Goal: Information Seeking & Learning: Learn about a topic

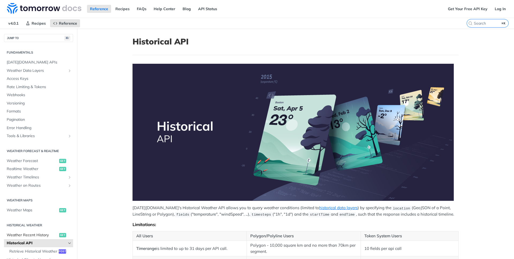
scroll to position [18, 0]
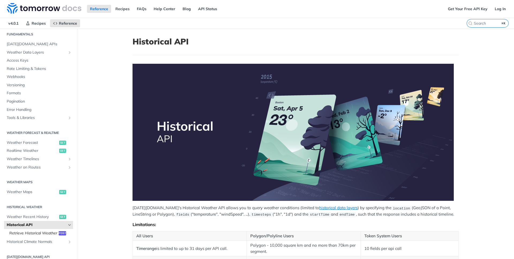
click at [28, 234] on span "Retrieve Historical Weather" at bounding box center [33, 232] width 48 height 5
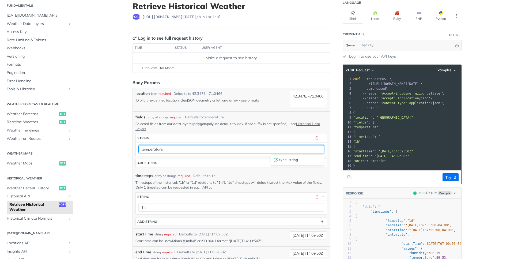
click at [171, 147] on input "temperature" at bounding box center [231, 149] width 186 height 8
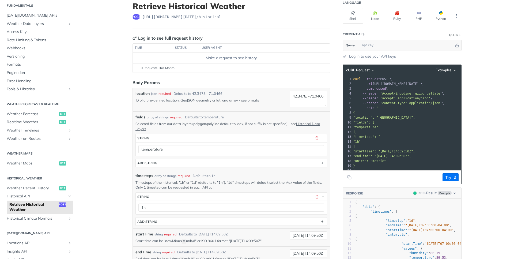
click at [102, 140] on main "JUMP TO ⌘/ Fundamentals Tomorrow.io APIs Weather Data Layers Core Probabilistic…" at bounding box center [257, 238] width 514 height 490
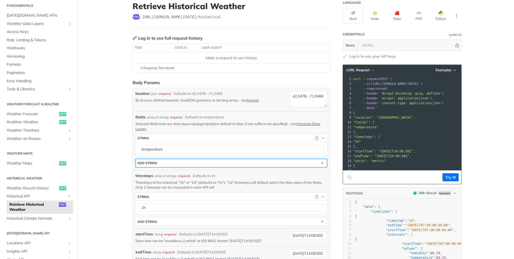
click at [171, 162] on button "ADD string" at bounding box center [231, 163] width 191 height 8
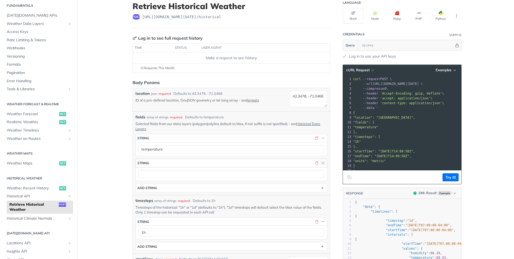
click at [320, 164] on button "button" at bounding box center [322, 163] width 5 height 5
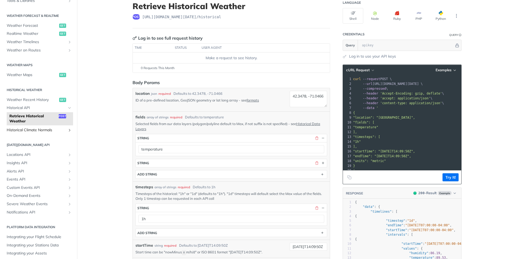
click at [48, 128] on span "Historical Climate Normals" at bounding box center [36, 129] width 59 height 5
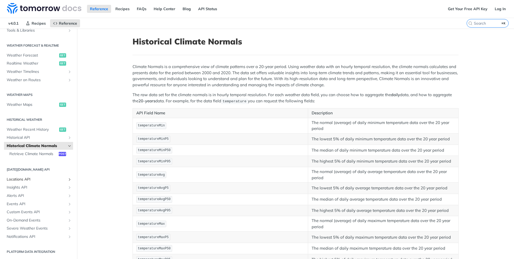
click at [28, 182] on span "Locations API" at bounding box center [36, 179] width 59 height 5
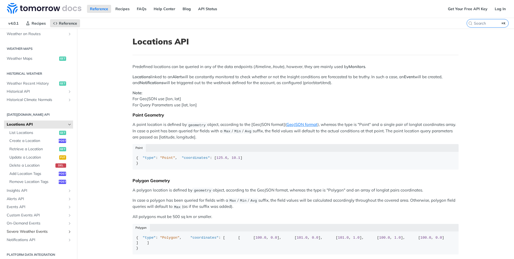
click at [35, 229] on span "Severe Weather Events" at bounding box center [36, 231] width 59 height 5
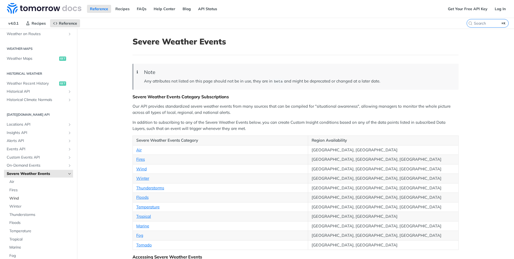
click at [27, 199] on span "Wind" at bounding box center [40, 198] width 62 height 5
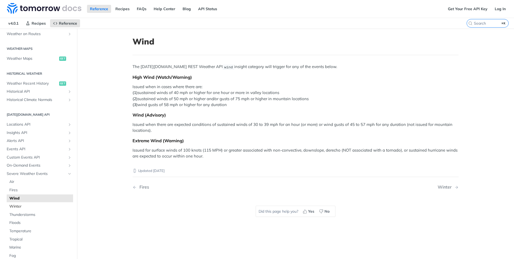
click at [27, 206] on span "Winter" at bounding box center [40, 206] width 62 height 5
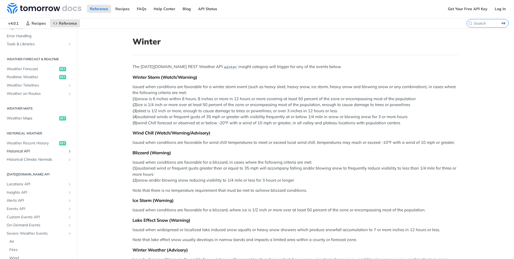
click at [35, 150] on span "Historical API" at bounding box center [36, 151] width 59 height 5
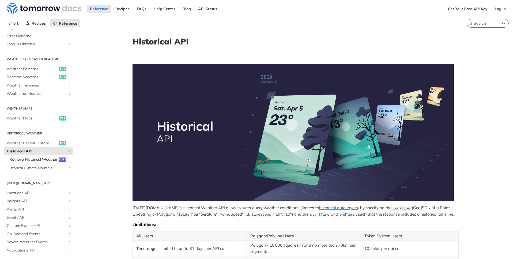
click at [32, 161] on span "Retrieve Historical Weather" at bounding box center [33, 159] width 48 height 5
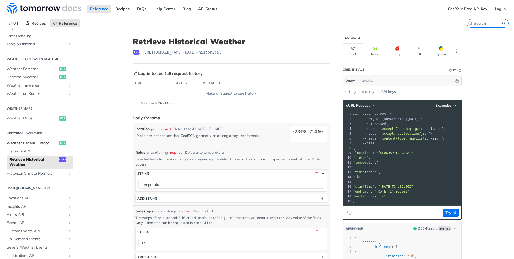
click at [38, 145] on span "Weather Recent History" at bounding box center [32, 143] width 51 height 5
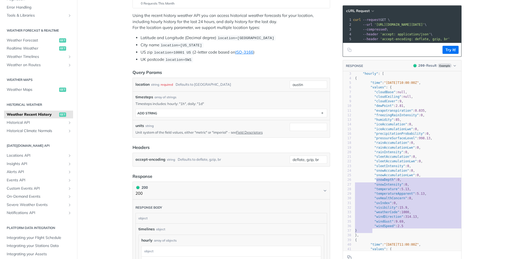
type textarea "eetAccumulationLwe": 0, "sleetIntensity": 0, "snowAccumulation": 0, "snowAccumu…"
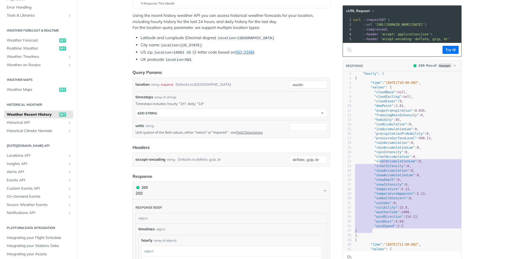
drag, startPoint x: 378, startPoint y: 231, endPoint x: 379, endPoint y: 166, distance: 64.5
click at [379, 166] on div "1 { 2 "timelines" : { 3 "hourly" : [ 4 { 5 "time" : "2023-01-25T10:00:00Z" , 6 …" at bounding box center [411, 170] width 114 height 217
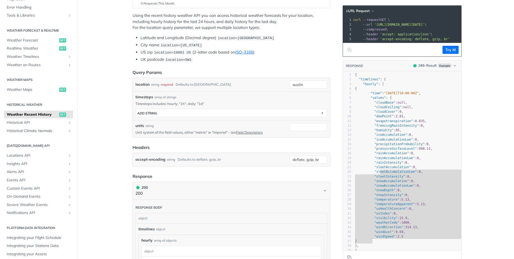
click at [333, 169] on article "Weather Recent History get https://api.tomorrow.io/v4 /weather/history/recent L…" at bounding box center [231, 218] width 214 height 579
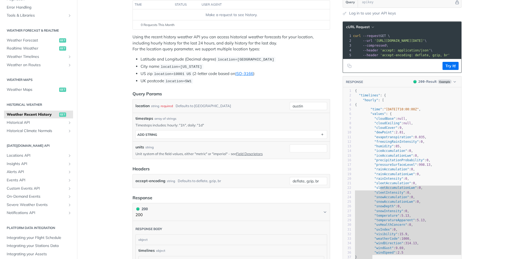
click at [333, 167] on article "Weather Recent History get https://api.tomorrow.io/v4 /weather/history/recent L…" at bounding box center [231, 239] width 214 height 579
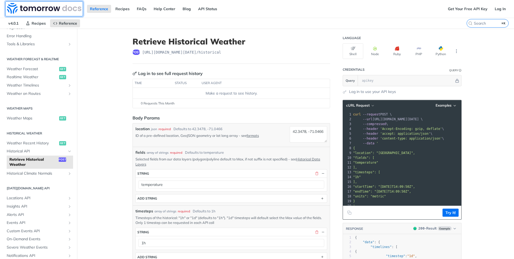
click at [12, 7] on img at bounding box center [44, 8] width 74 height 11
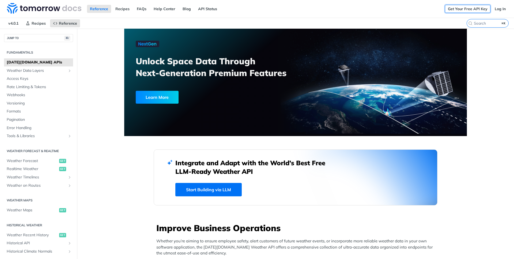
click at [456, 10] on link "Get Your Free API Key" at bounding box center [468, 9] width 46 height 8
